Goal: Transaction & Acquisition: Download file/media

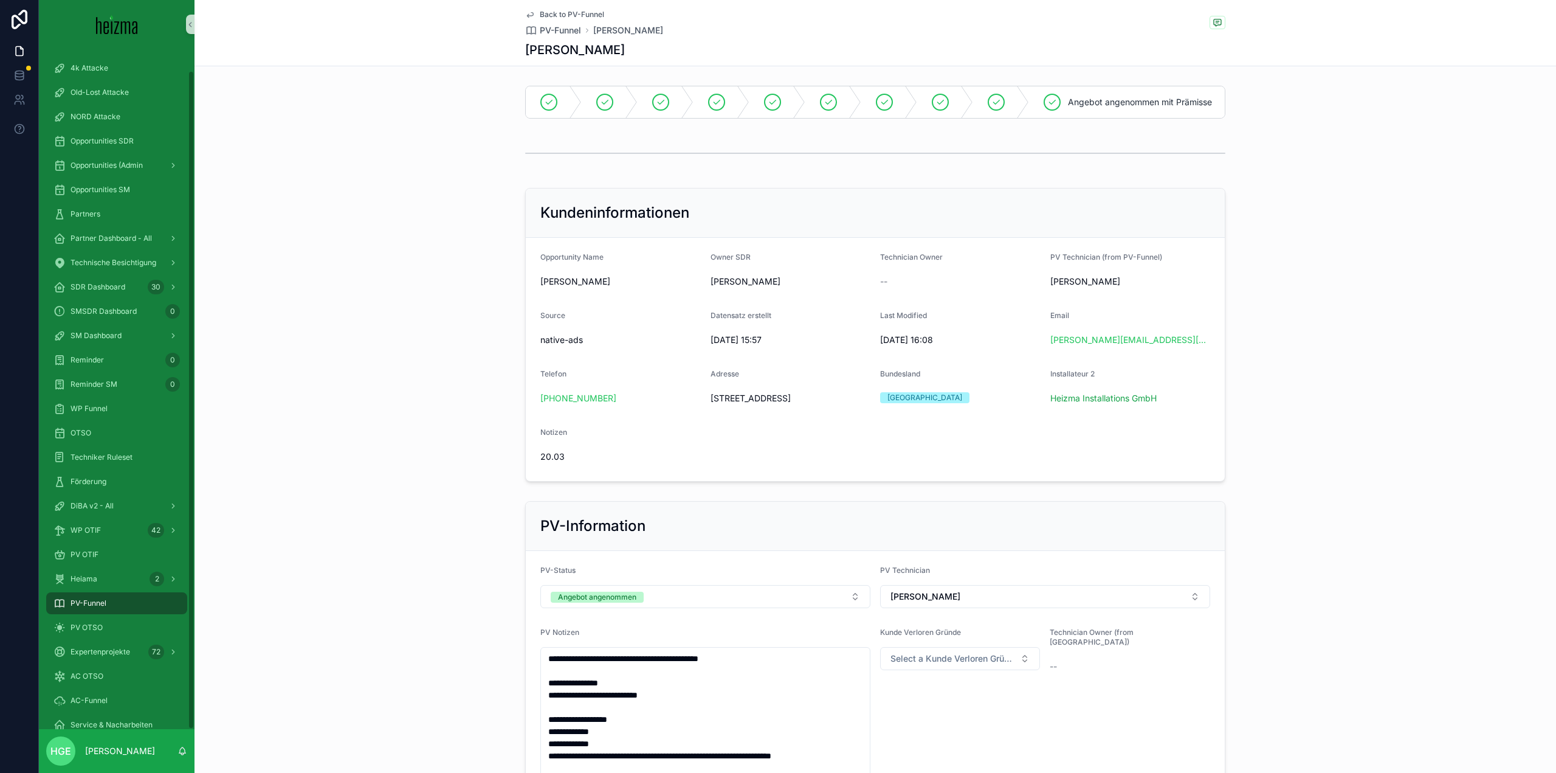
scroll to position [1257, 0]
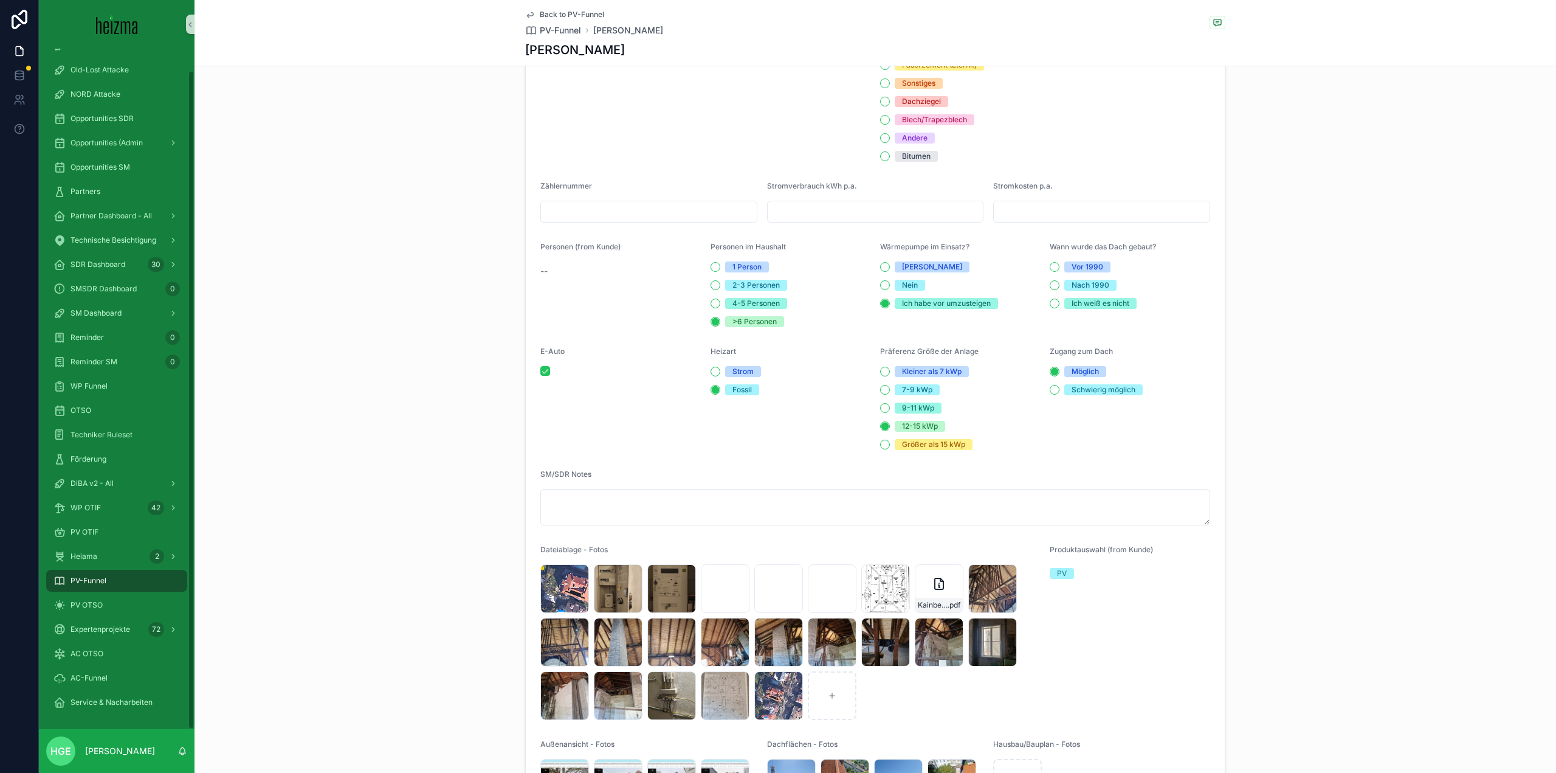
click at [118, 581] on div "PV-Funnel" at bounding box center [116, 580] width 126 height 19
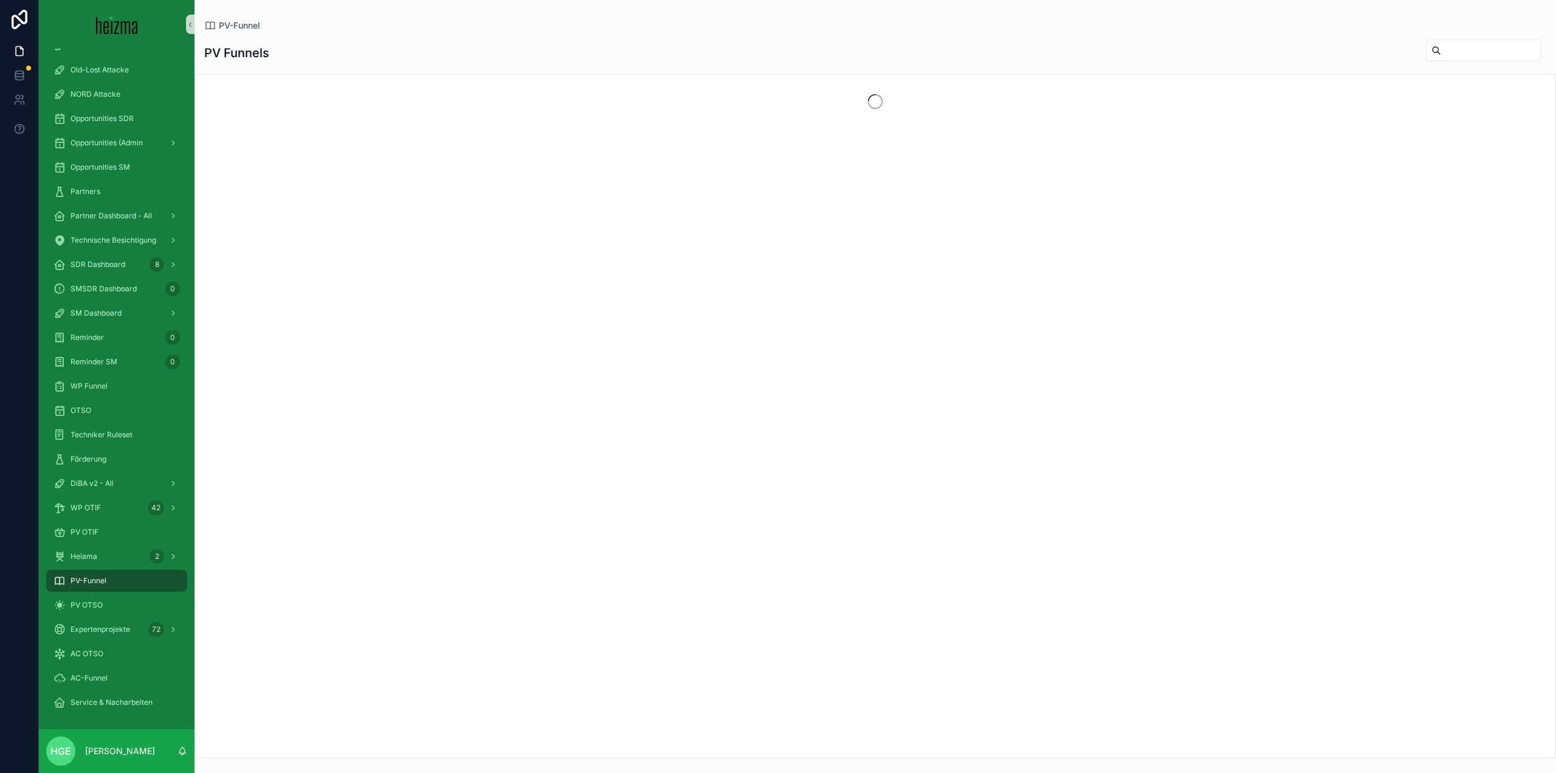
click at [1441, 49] on input "scrollable content" at bounding box center [1491, 50] width 100 height 17
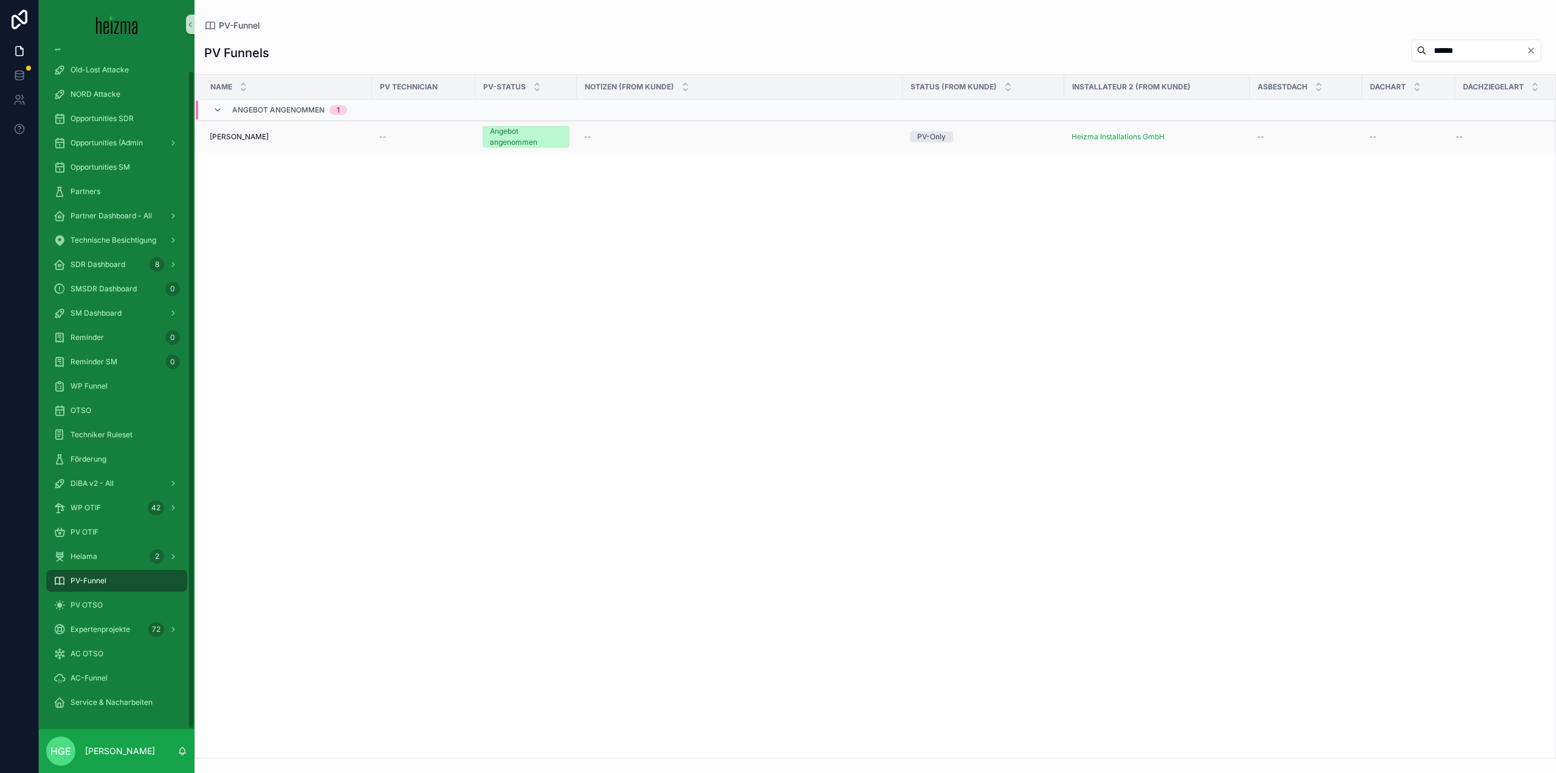
type input "******"
click at [238, 140] on span "[PERSON_NAME]" at bounding box center [239, 137] width 59 height 10
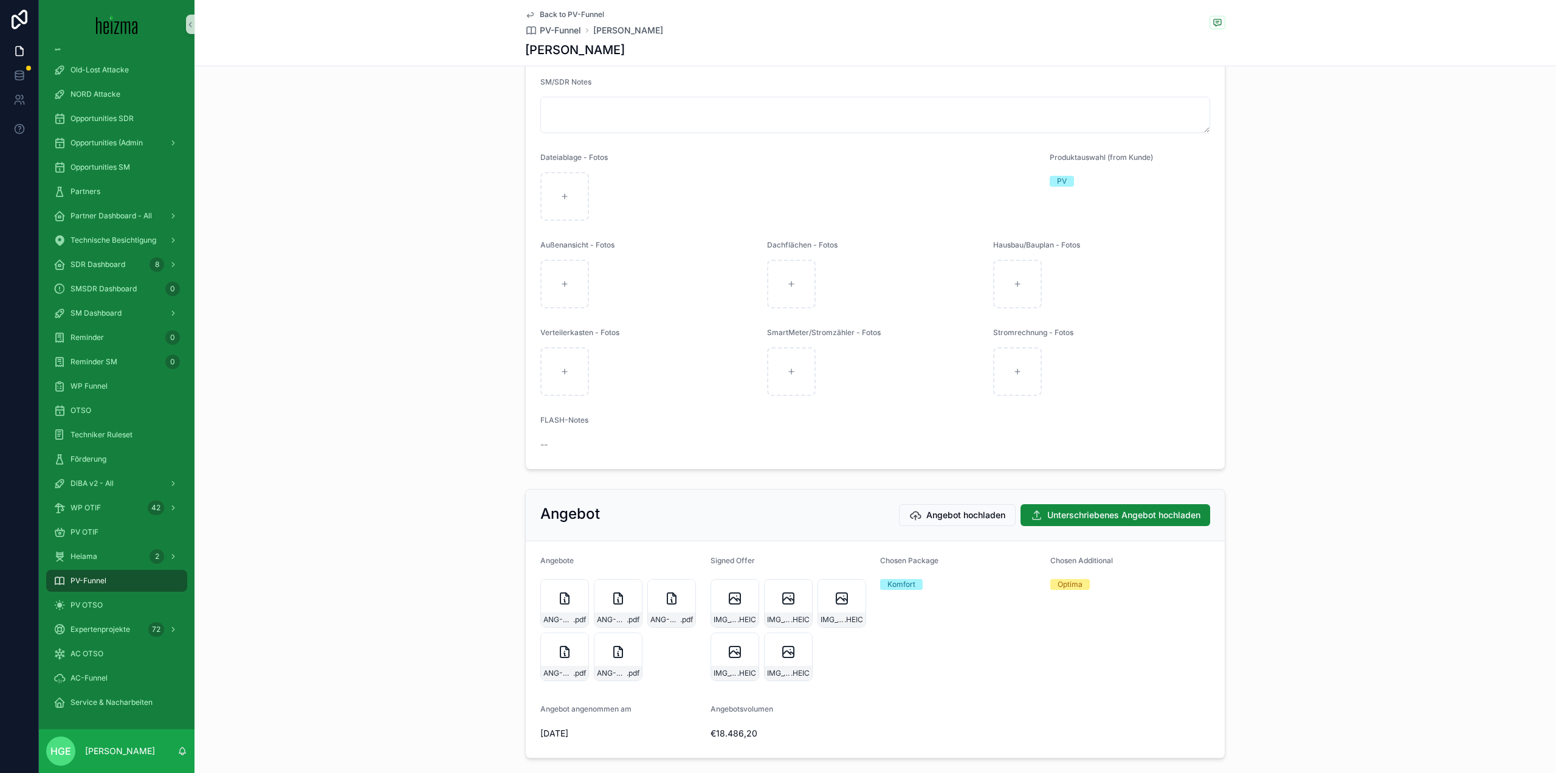
scroll to position [1580, 0]
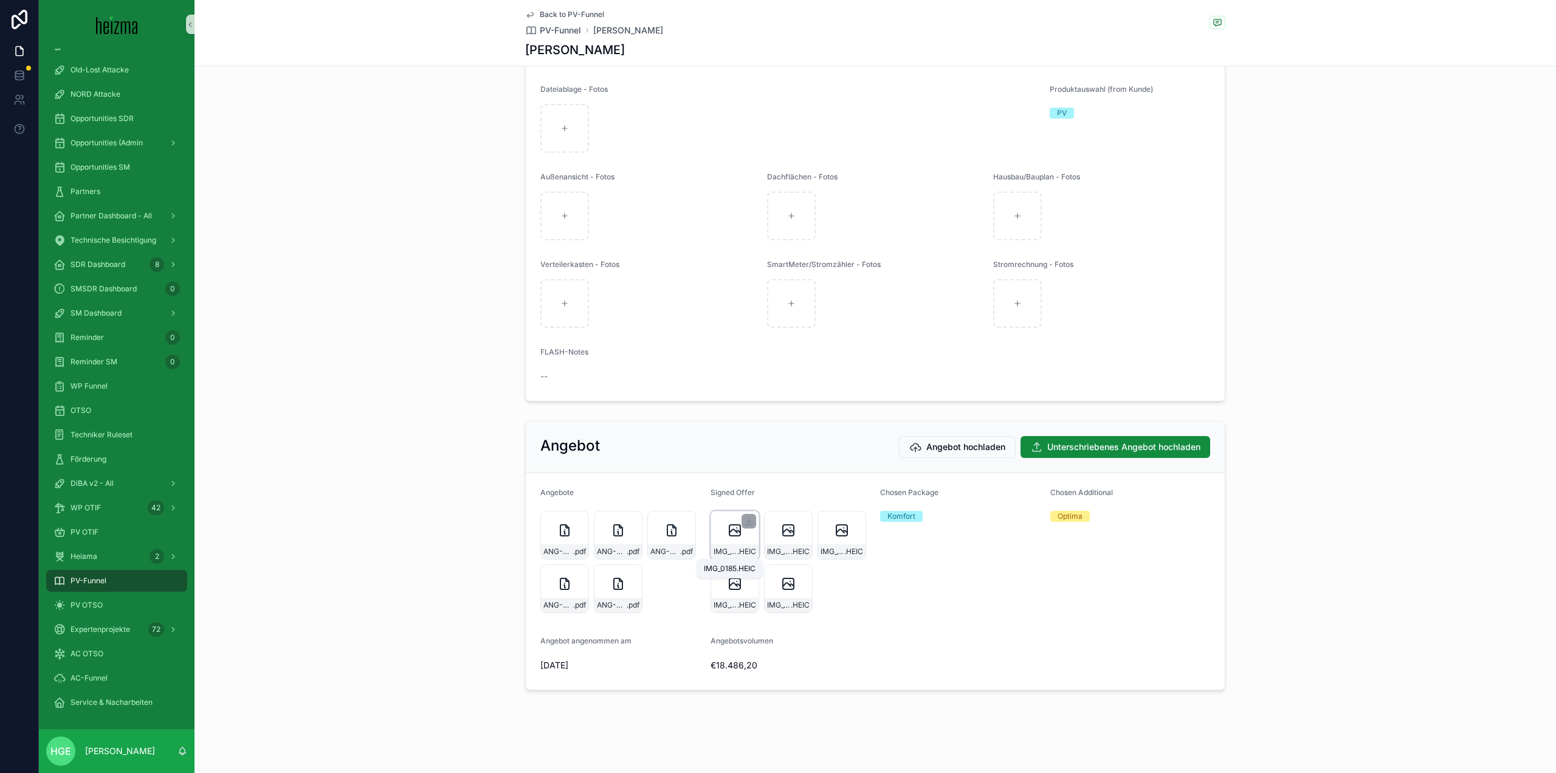
click at [719, 550] on span "IMG_0185" at bounding box center [726, 551] width 24 height 10
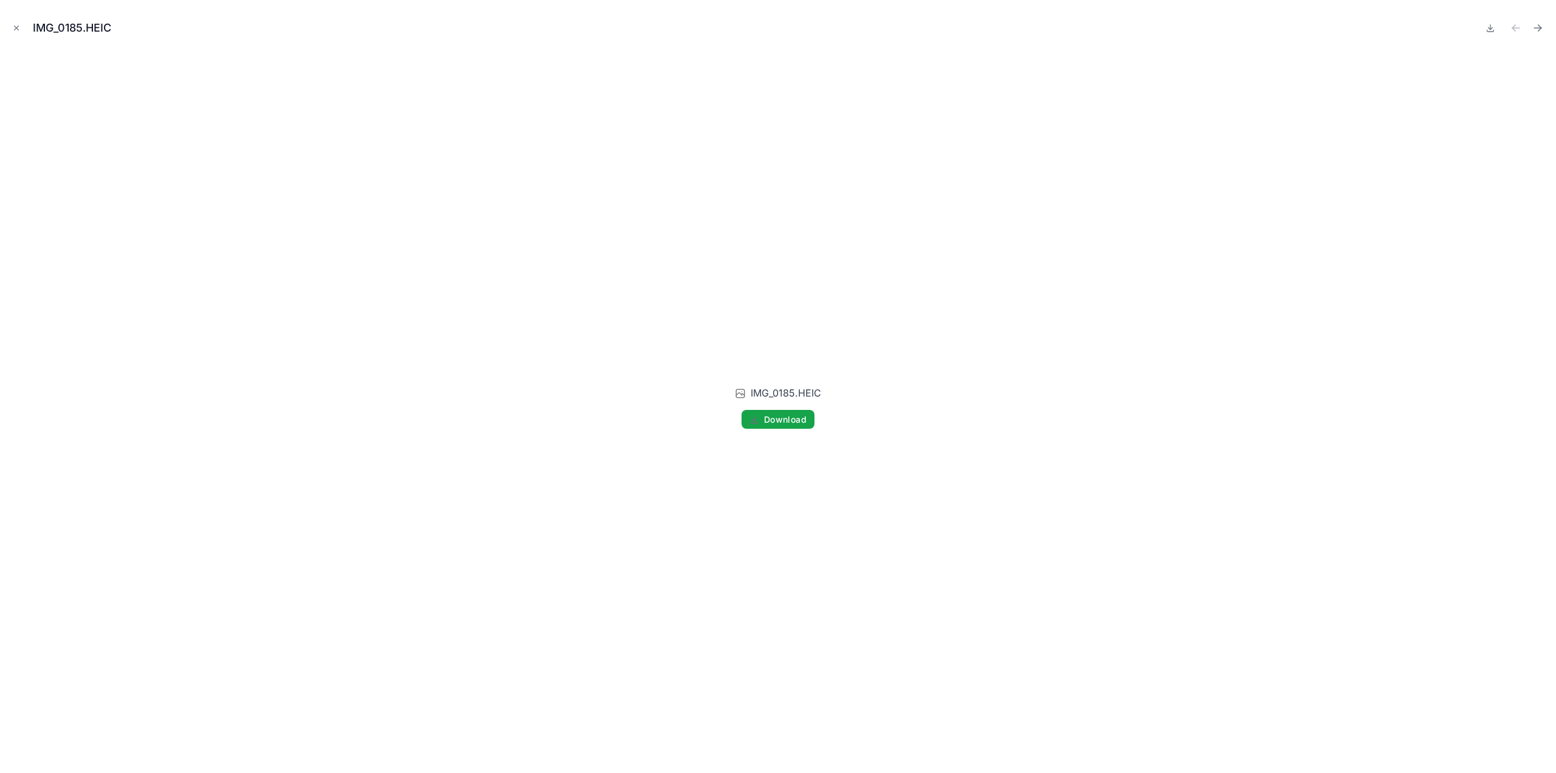
click at [795, 412] on button "Download" at bounding box center [778, 419] width 73 height 19
click at [15, 29] on icon "Close modal" at bounding box center [16, 28] width 9 height 9
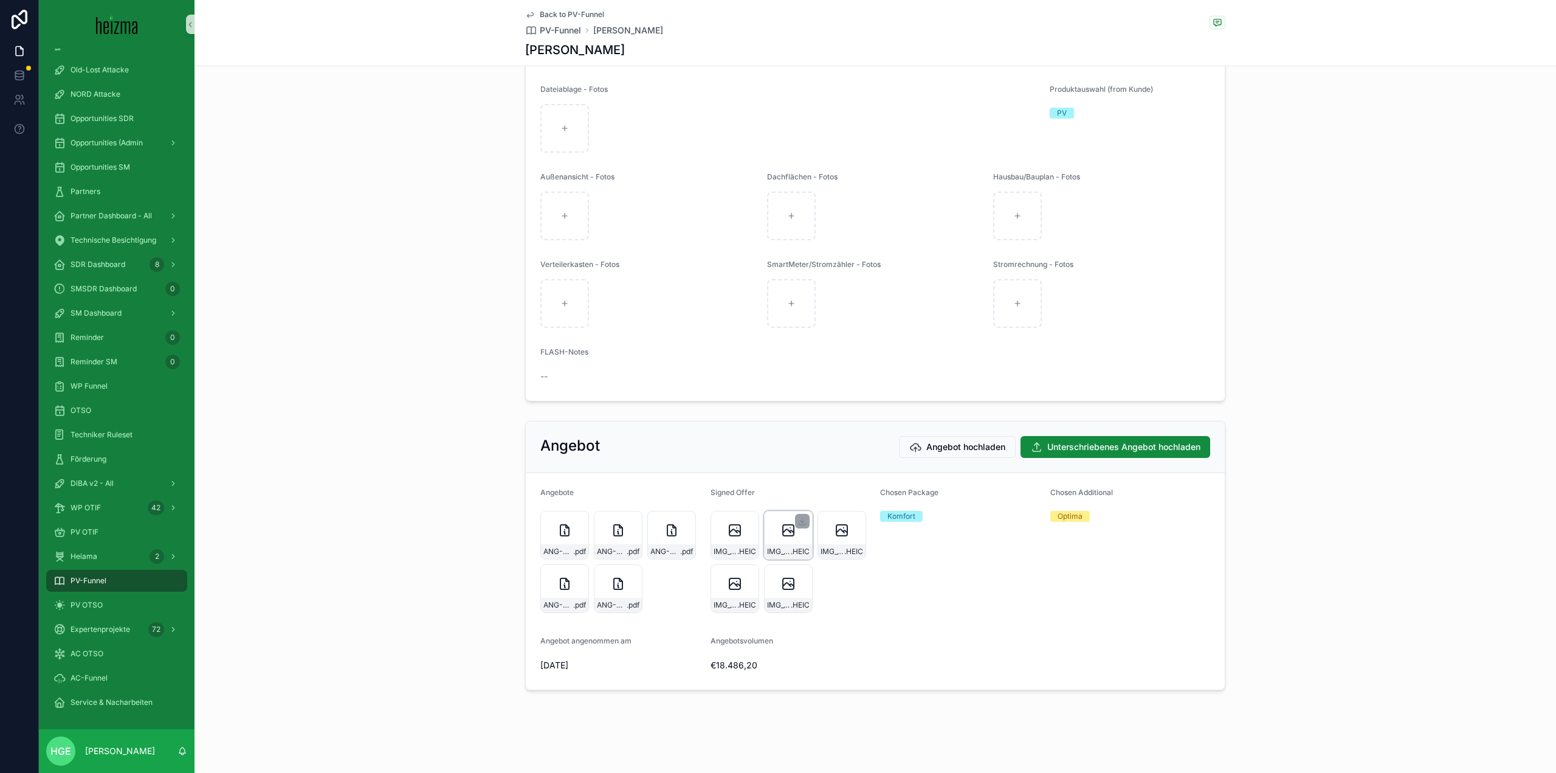
click at [781, 537] on icon "scrollable content" at bounding box center [788, 530] width 15 height 15
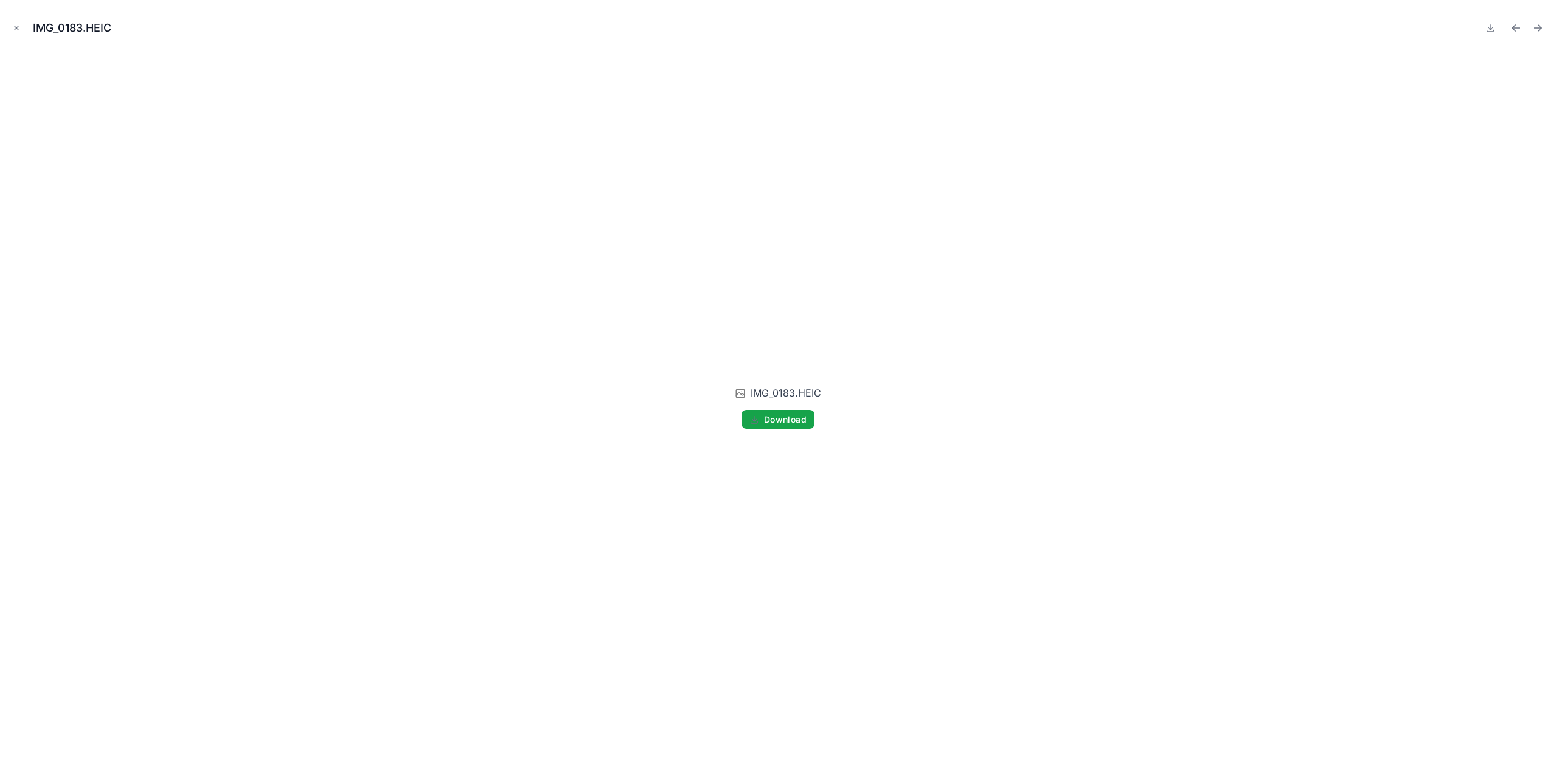
click at [793, 426] on button "Download" at bounding box center [778, 419] width 73 height 19
click at [12, 30] on icon "Close modal" at bounding box center [16, 28] width 9 height 9
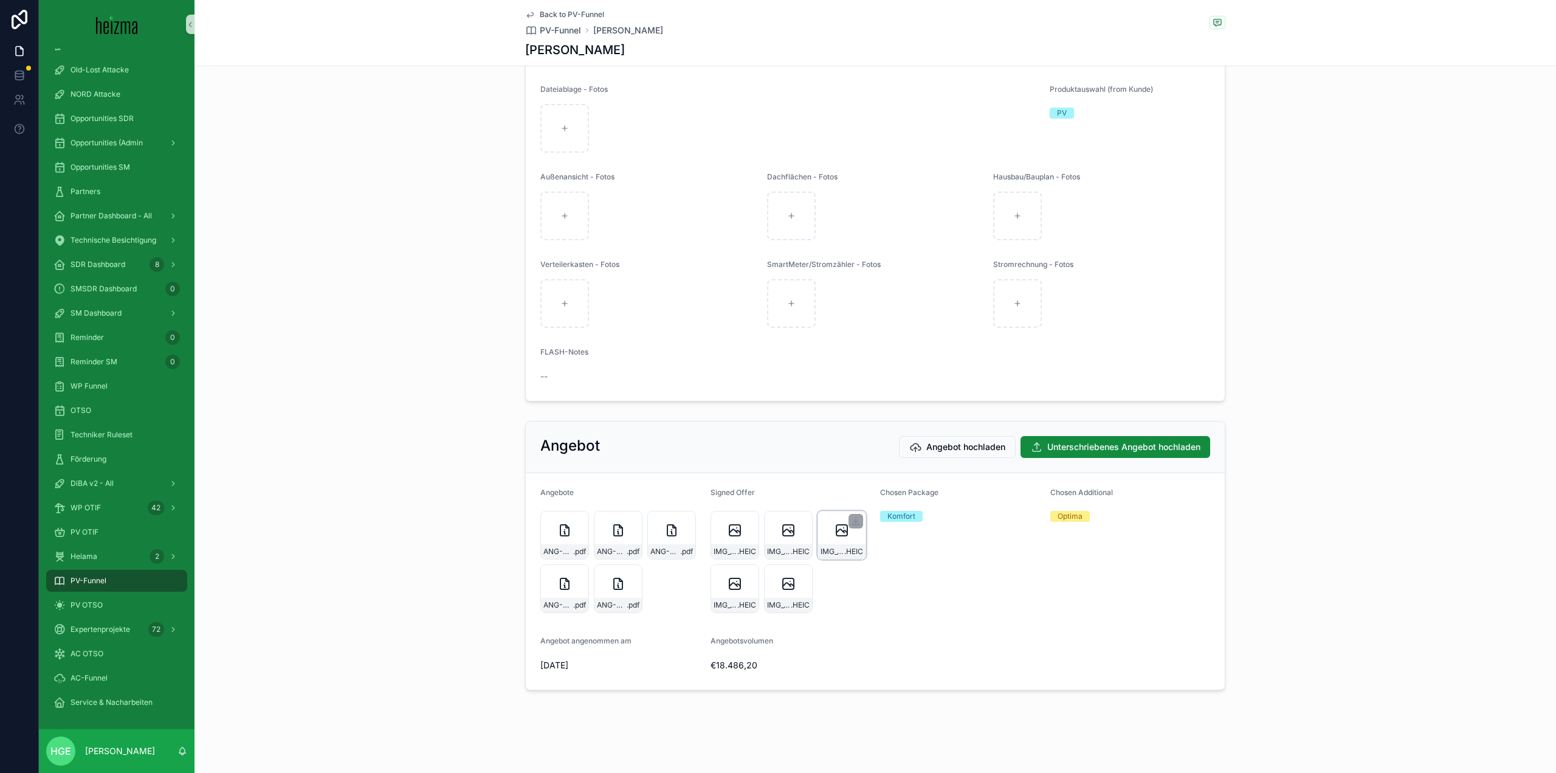
click at [838, 540] on div "IMG_0182 .HEIC" at bounding box center [842, 535] width 49 height 49
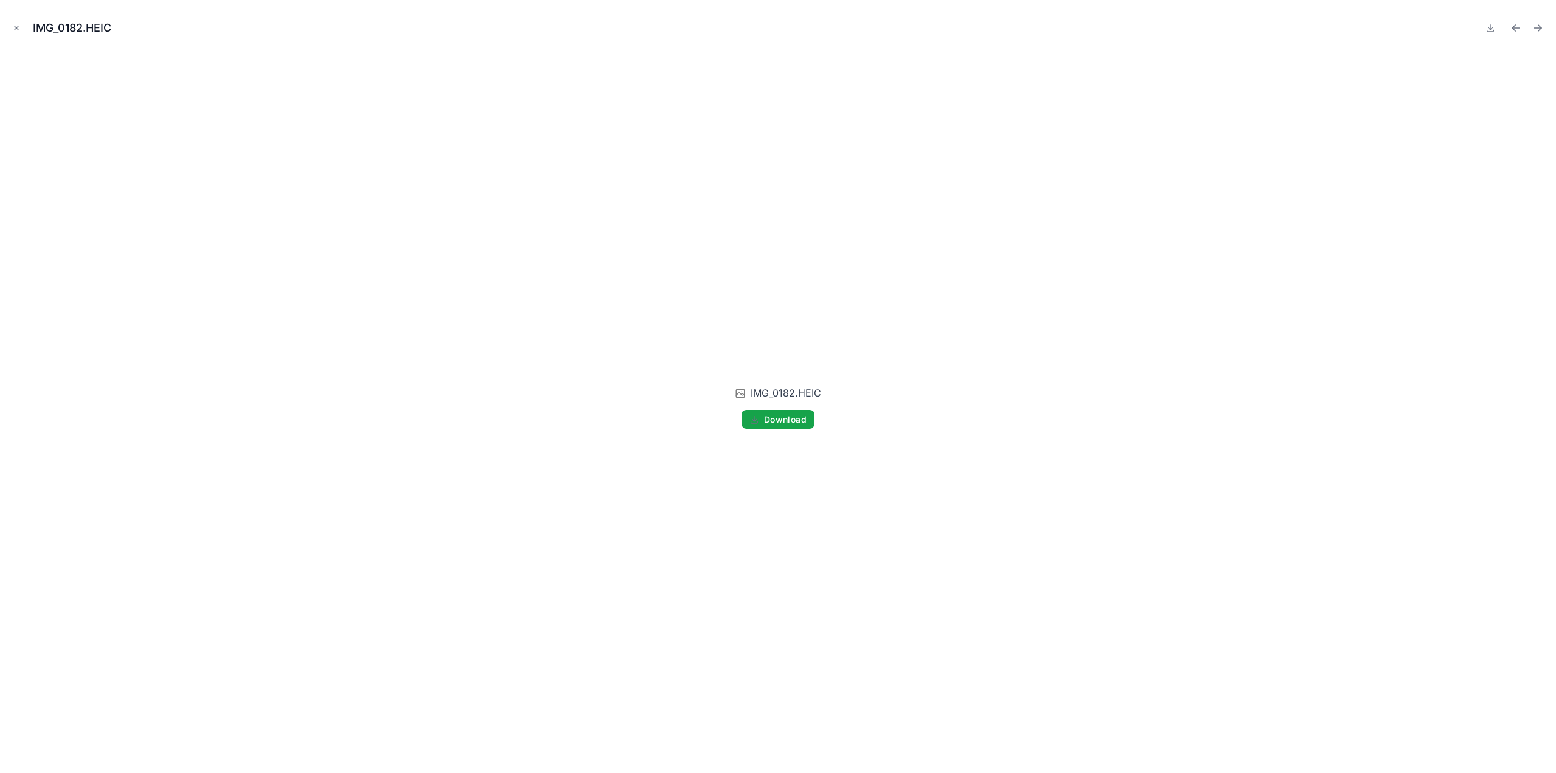
click at [795, 424] on span "Download" at bounding box center [785, 419] width 43 height 11
click at [17, 29] on icon "Close modal" at bounding box center [16, 28] width 9 height 9
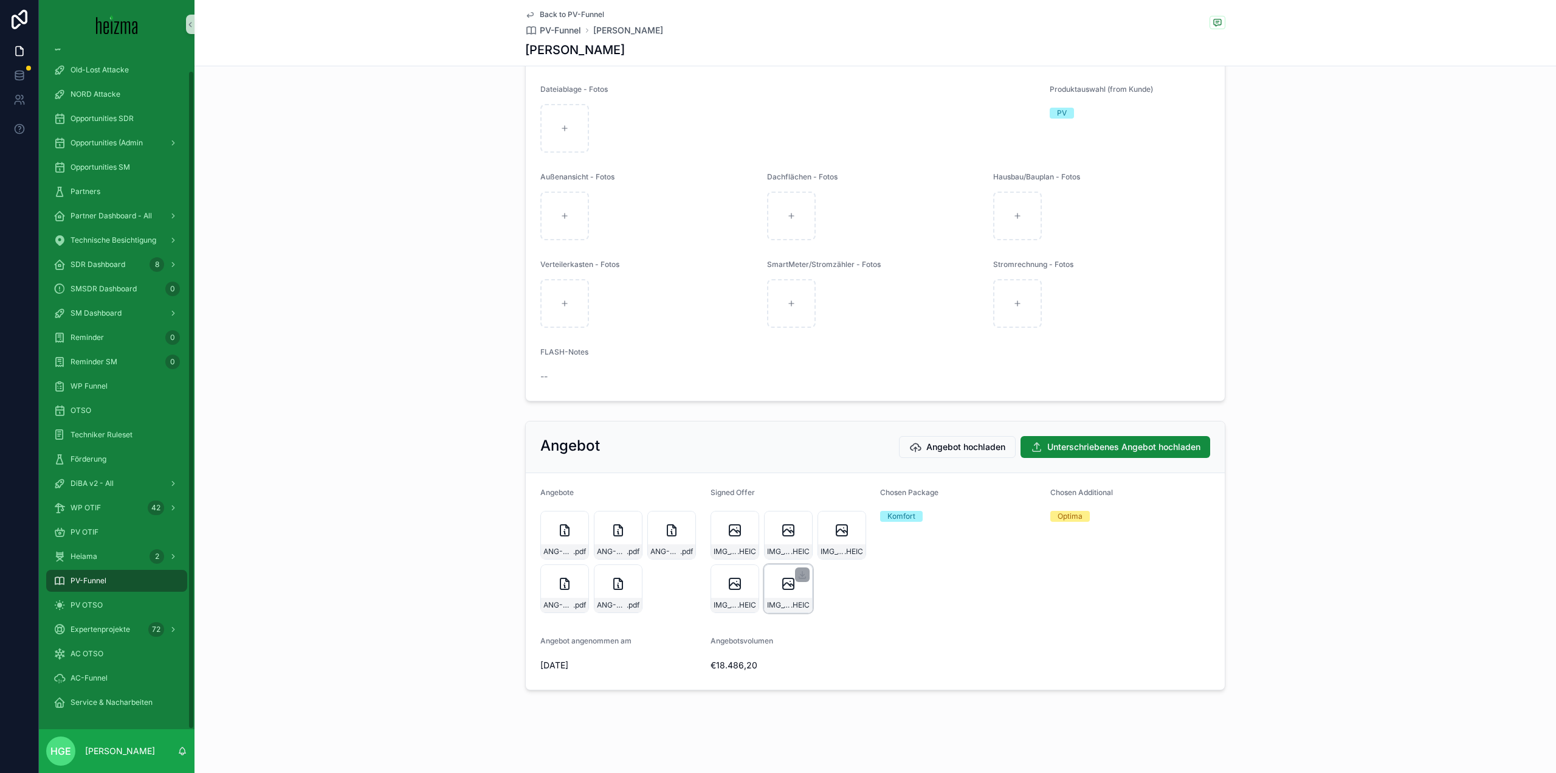
click at [788, 599] on div "IMG_0180 .HEIC" at bounding box center [788, 605] width 47 height 15
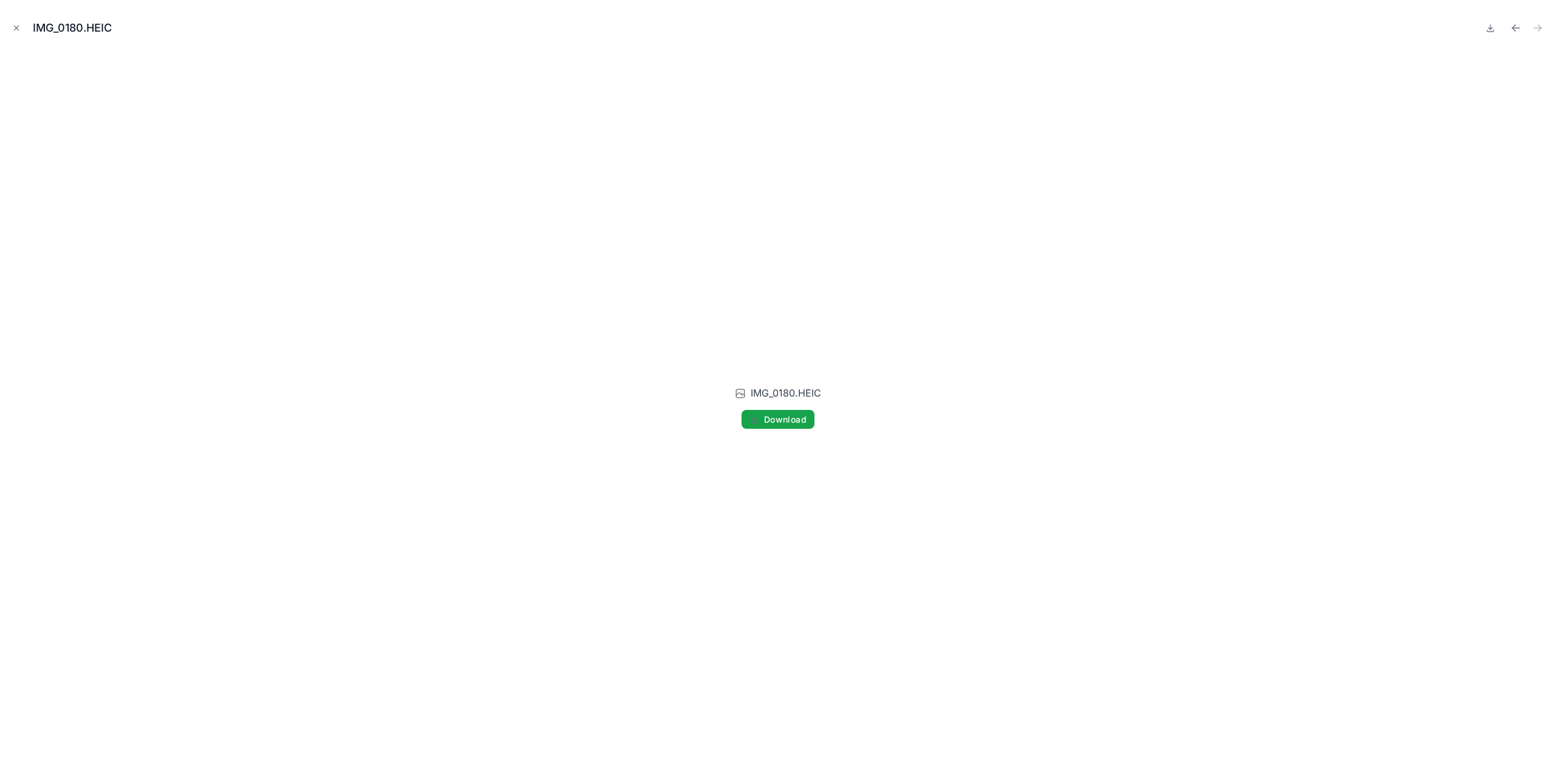
click at [800, 427] on button "Download" at bounding box center [778, 419] width 73 height 19
click at [15, 27] on icon "Close modal" at bounding box center [16, 28] width 9 height 9
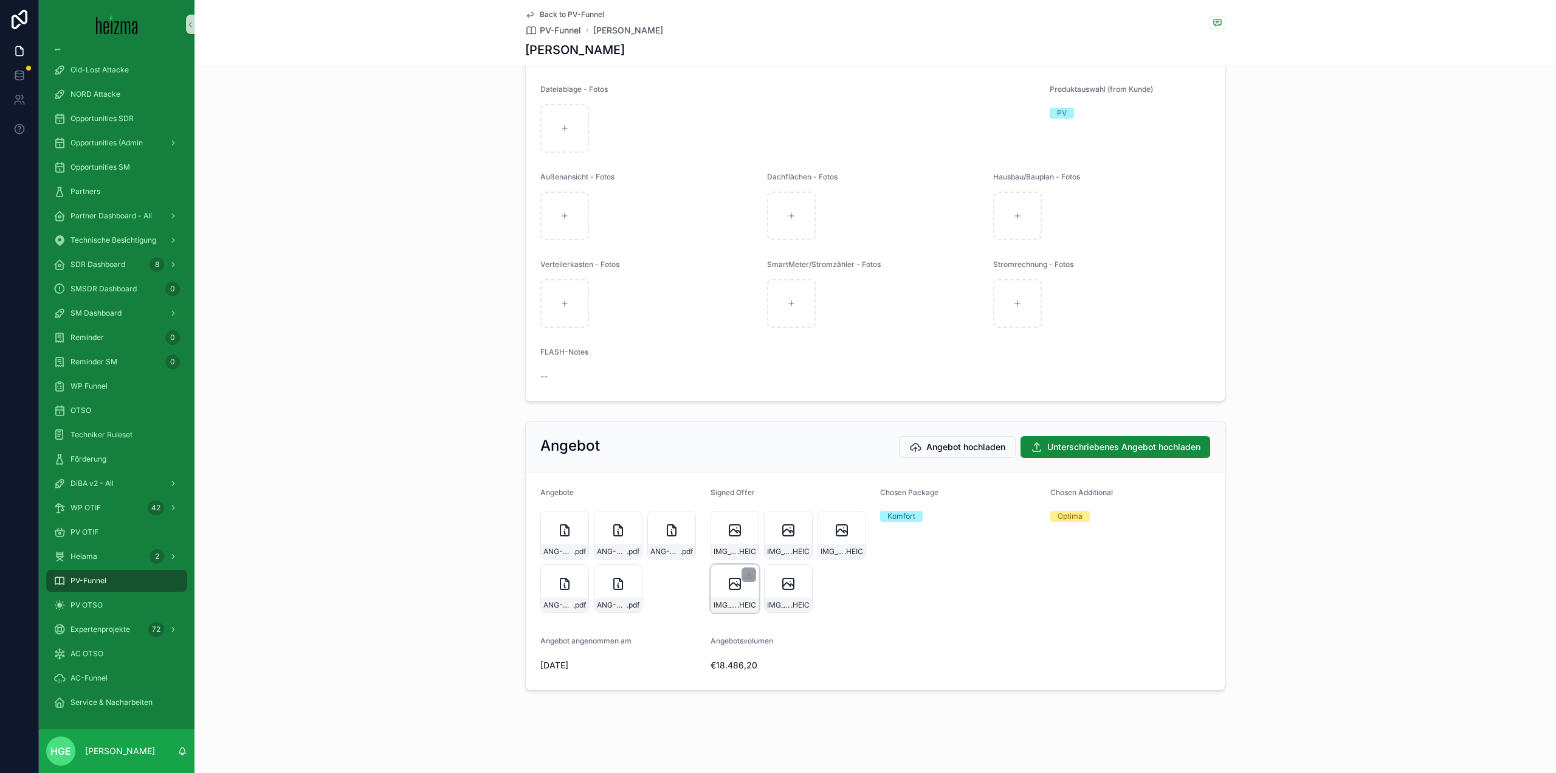
click at [717, 590] on div "IMG_0181 .HEIC" at bounding box center [735, 588] width 49 height 49
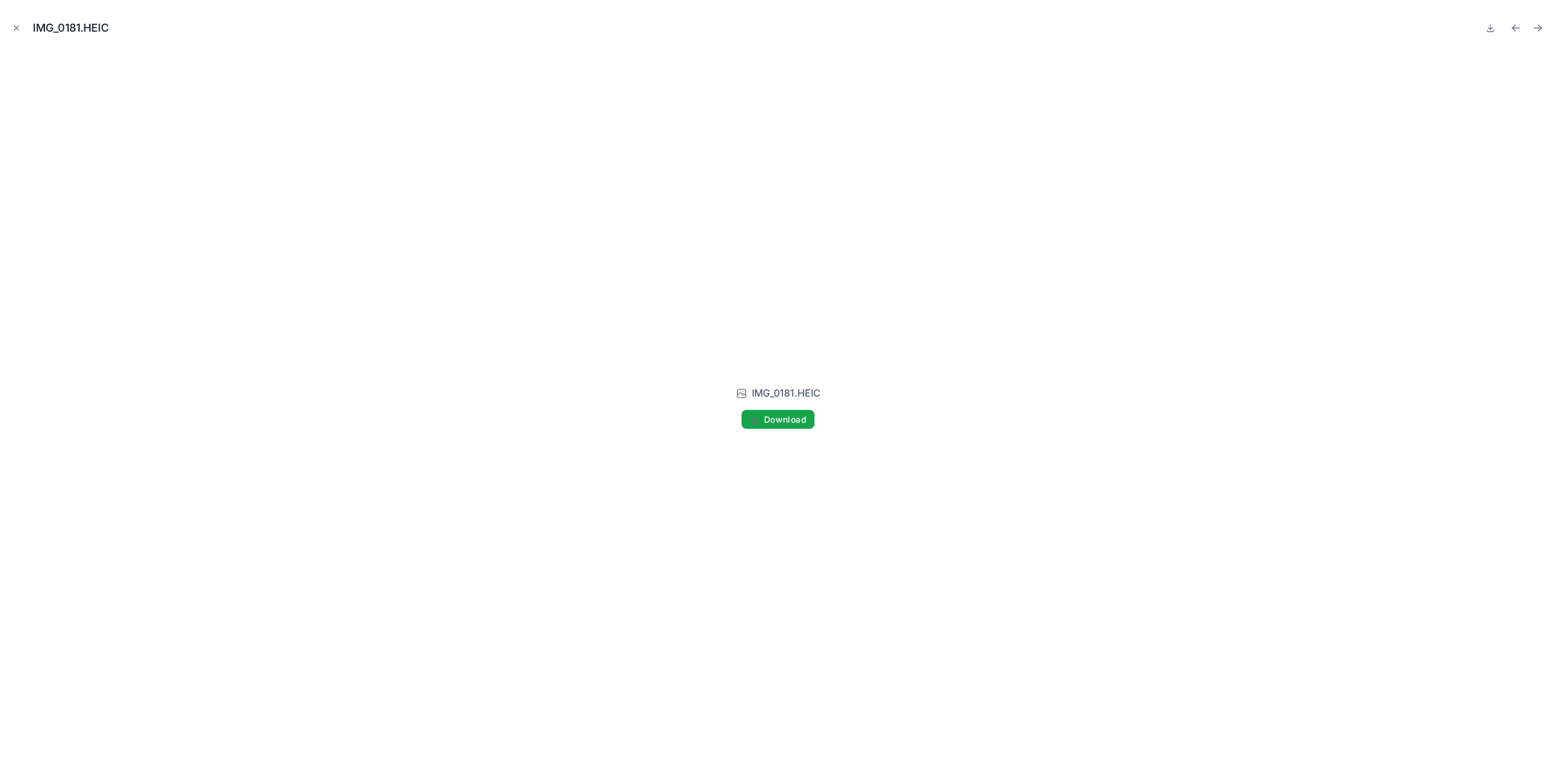
click at [792, 424] on span "Download" at bounding box center [785, 419] width 43 height 11
